Goal: Task Accomplishment & Management: Complete application form

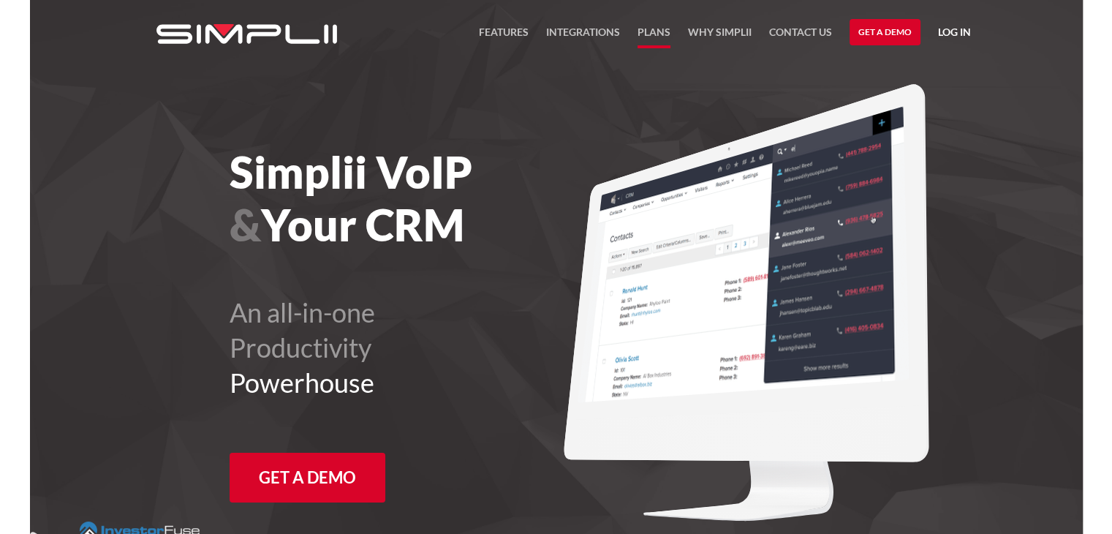
click at [652, 30] on link "Plans" at bounding box center [654, 35] width 33 height 25
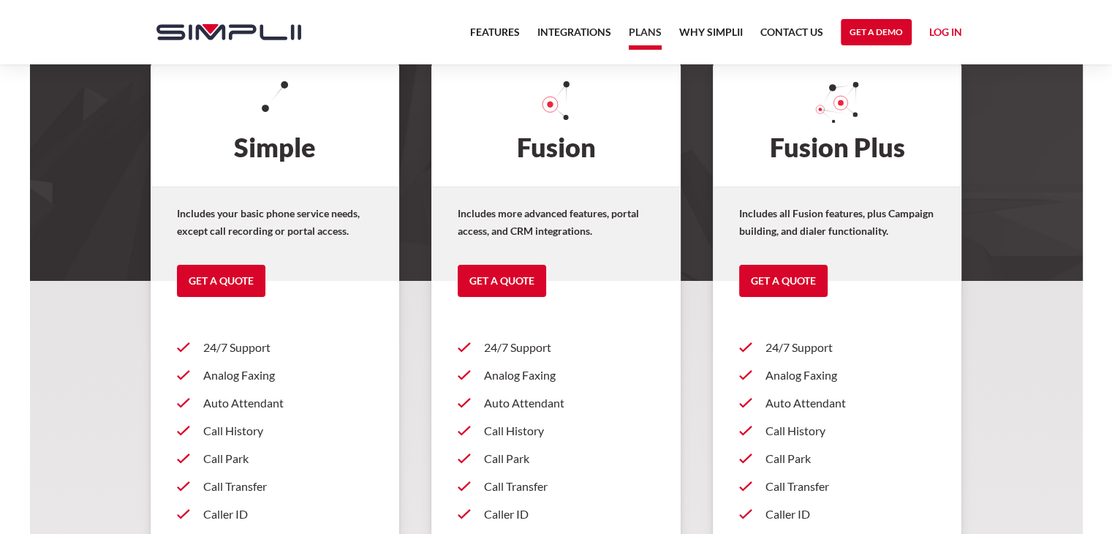
scroll to position [87, 0]
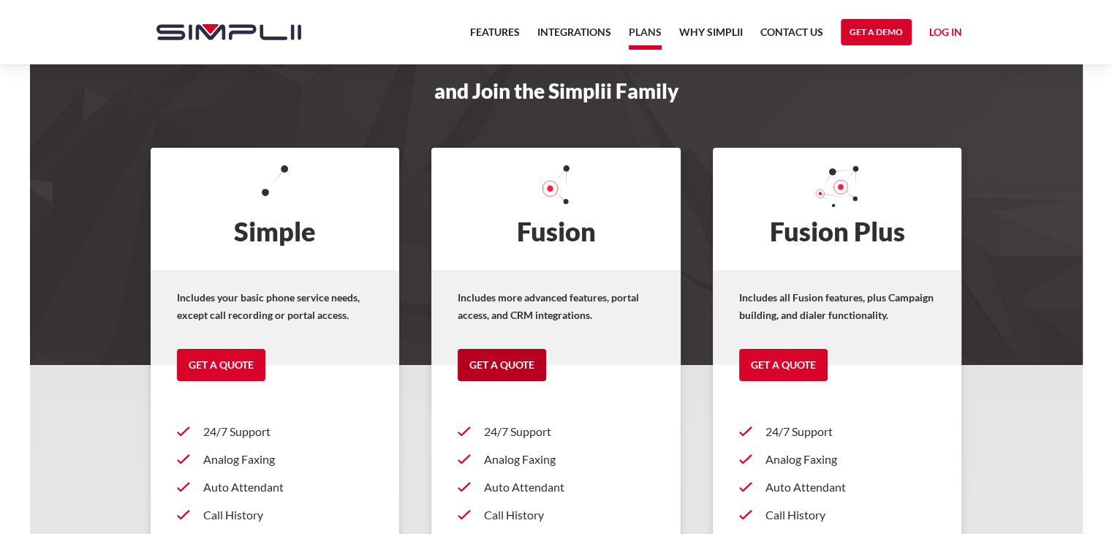
click at [505, 364] on link "Get a Quote" at bounding box center [502, 365] width 88 height 32
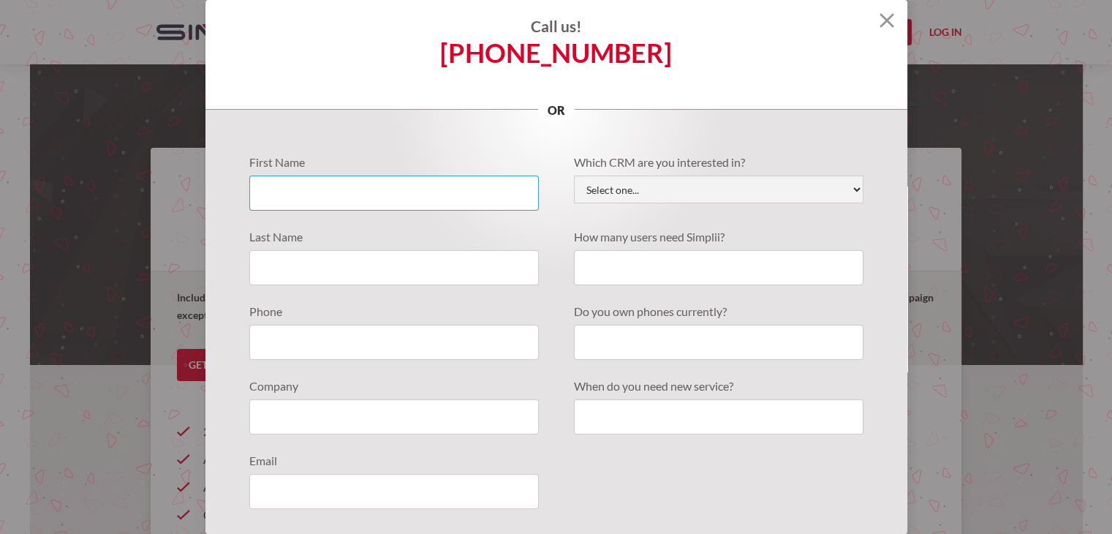
click at [484, 193] on input "Quote Requests" at bounding box center [394, 193] width 290 height 35
type input "Julio"
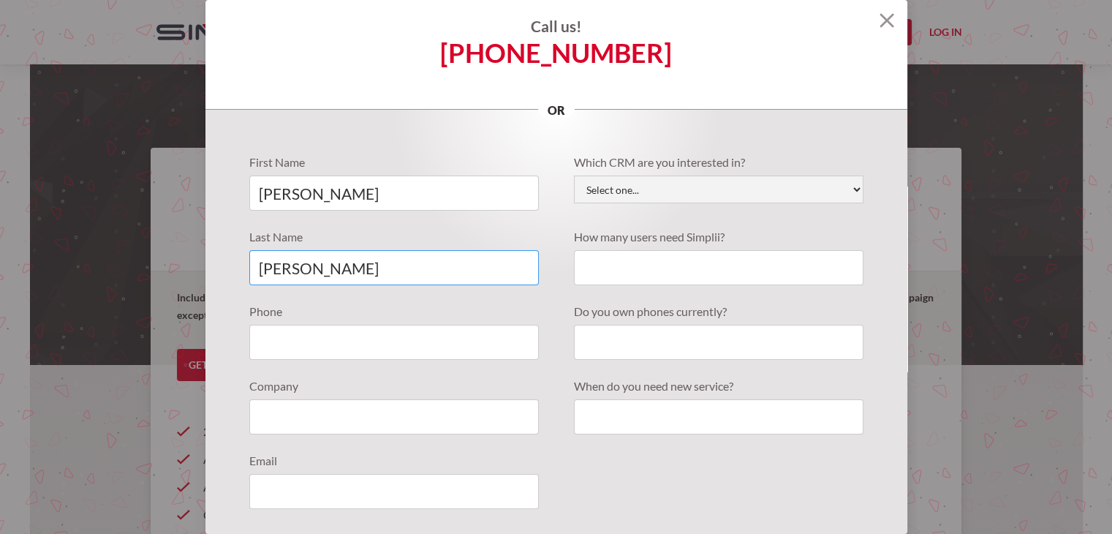
type input "Yerena"
type input "8322743225"
type input "Corpus Christi Fc"
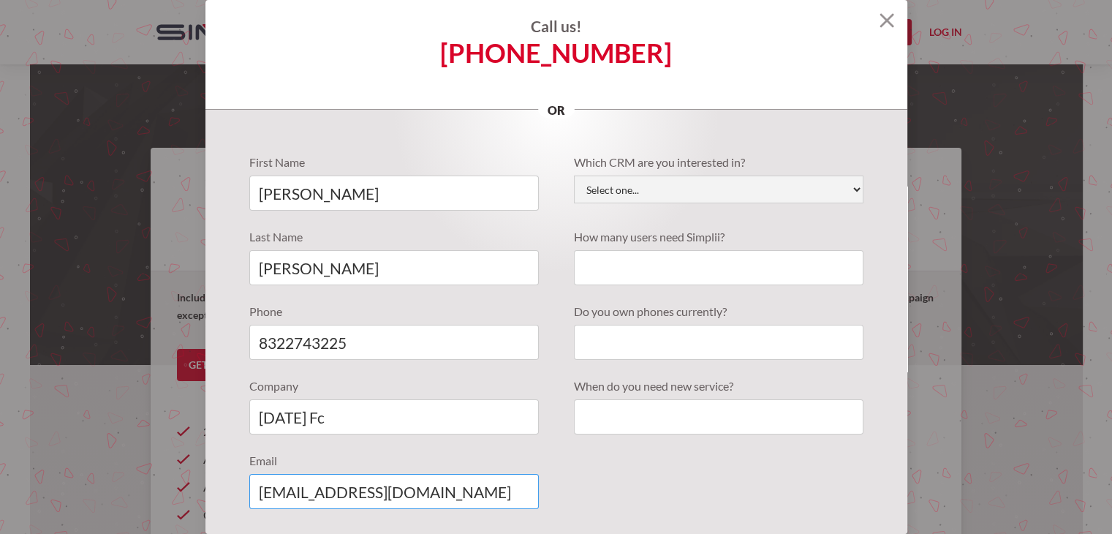
type input "tickets@corpuscfc.com"
select select "Active Campaign"
type input "5"
type input "No"
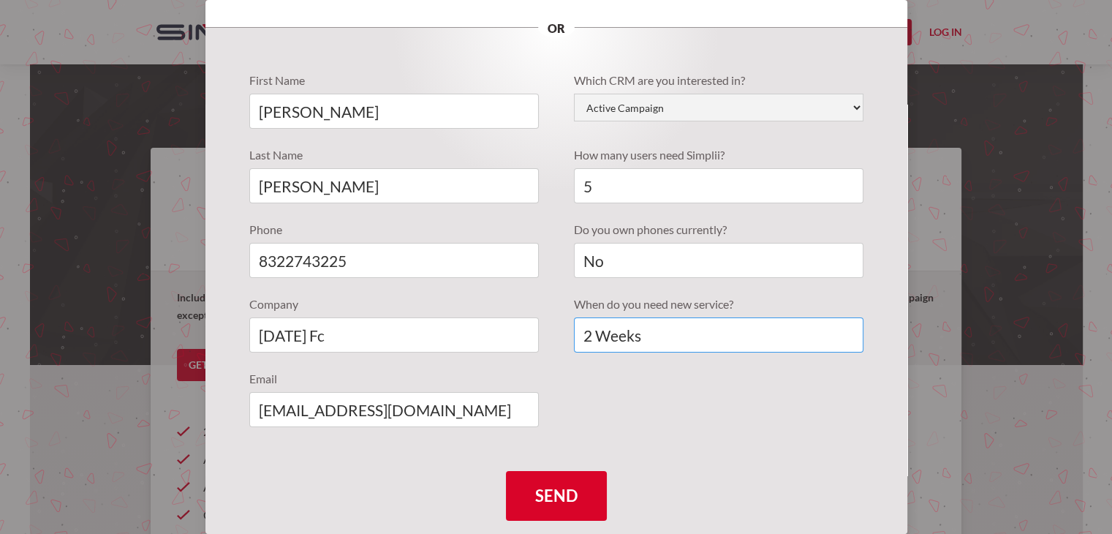
scroll to position [124, 0]
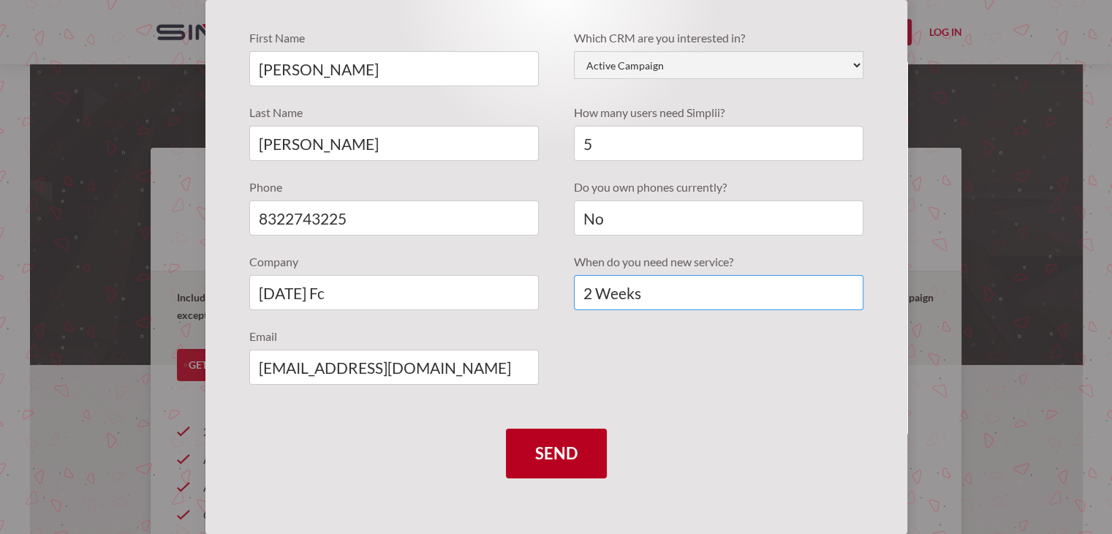
type input "2 Weeks"
click at [540, 448] on input "Send" at bounding box center [556, 454] width 101 height 50
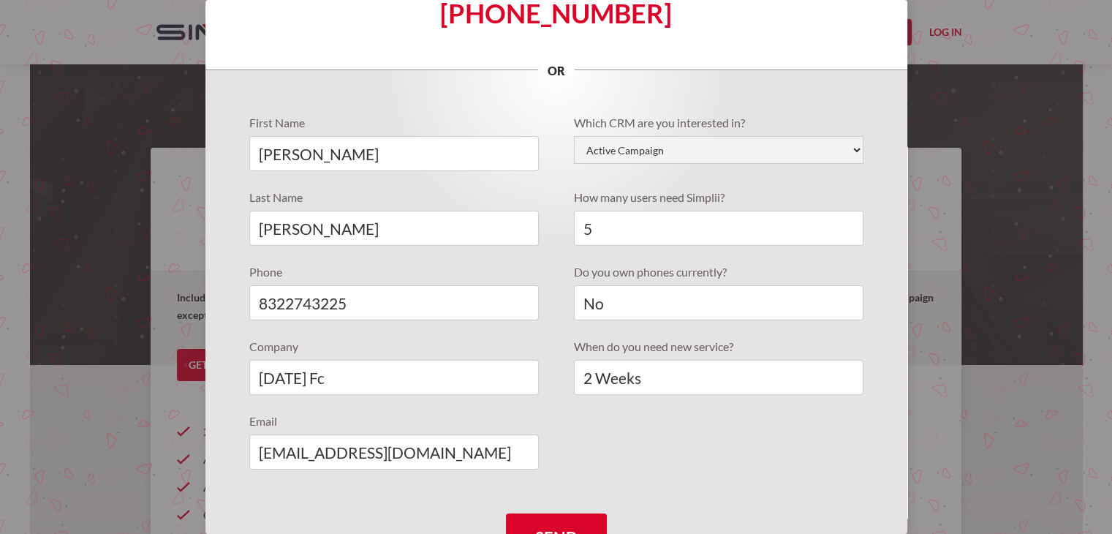
scroll to position [172, 0]
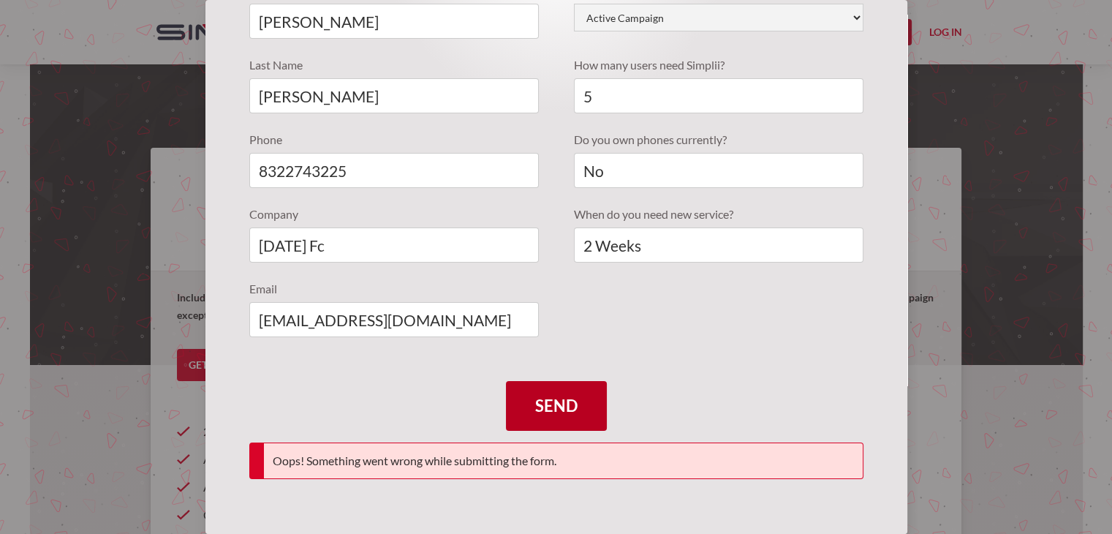
click at [553, 410] on input "Send" at bounding box center [556, 406] width 101 height 50
type input "Please wait..."
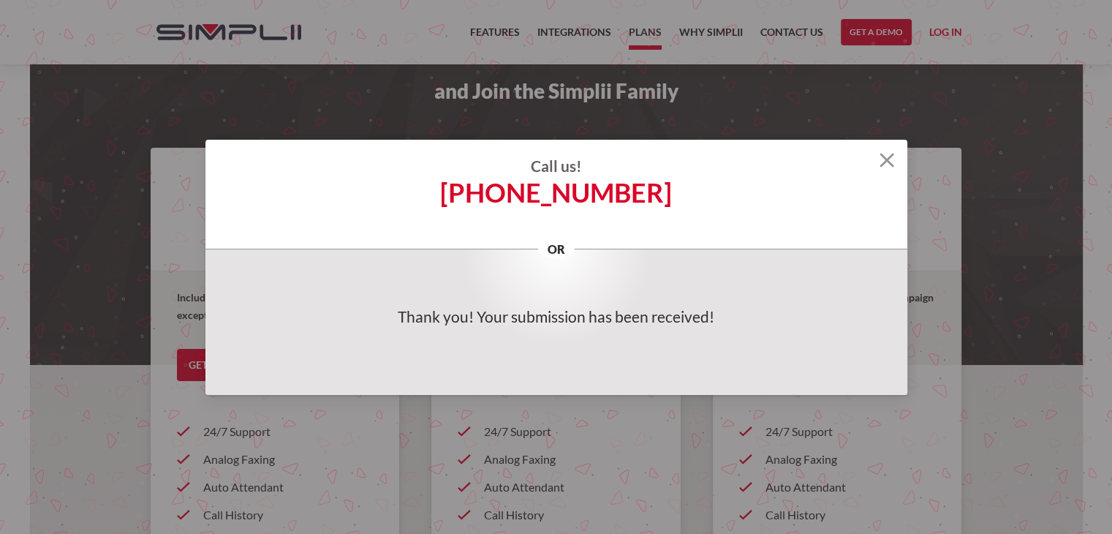
scroll to position [0, 0]
